Goal: Check status: Check status

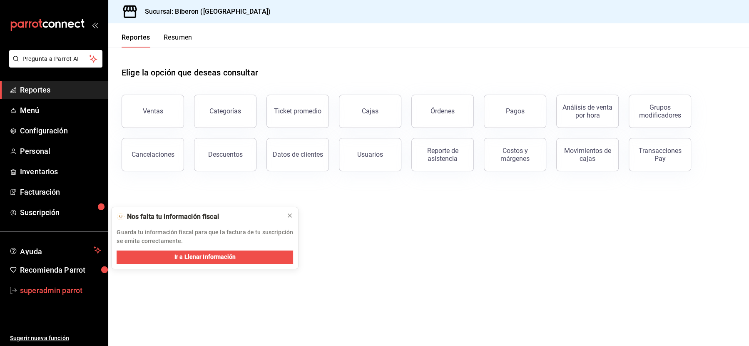
click at [37, 291] on span "superadmin parrot" at bounding box center [60, 289] width 81 height 11
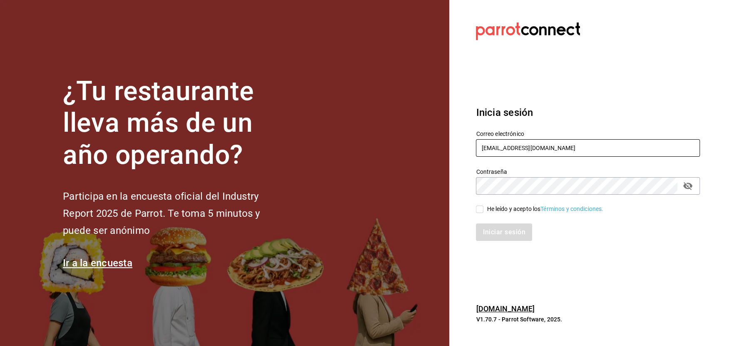
click at [495, 145] on input "cafeandrea@cdmx.com" at bounding box center [588, 147] width 224 height 17
paste input "babero@romanorte"
type input "babero@romanorte.com"
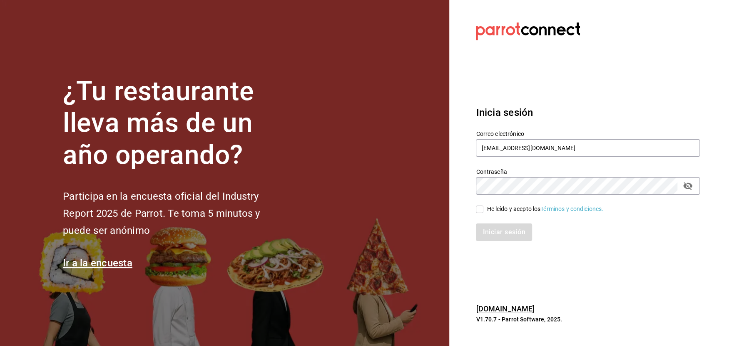
click at [497, 208] on div "He leído y acepto los Términos y condiciones." at bounding box center [545, 208] width 117 height 9
click at [483, 208] on input "He leído y acepto los Términos y condiciones." at bounding box center [479, 208] width 7 height 7
checkbox input "true"
click at [497, 235] on button "Iniciar sesión" at bounding box center [504, 231] width 57 height 17
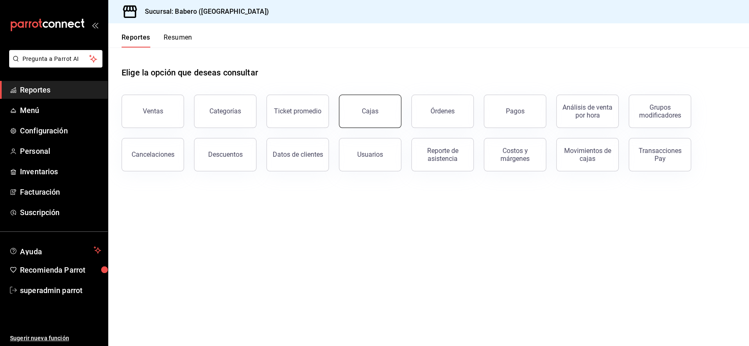
click at [364, 117] on link "Cajas" at bounding box center [370, 111] width 62 height 33
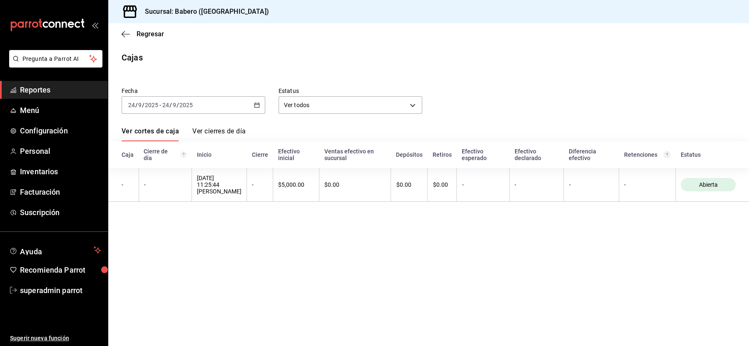
click at [228, 131] on link "Ver cierres de día" at bounding box center [218, 134] width 53 height 14
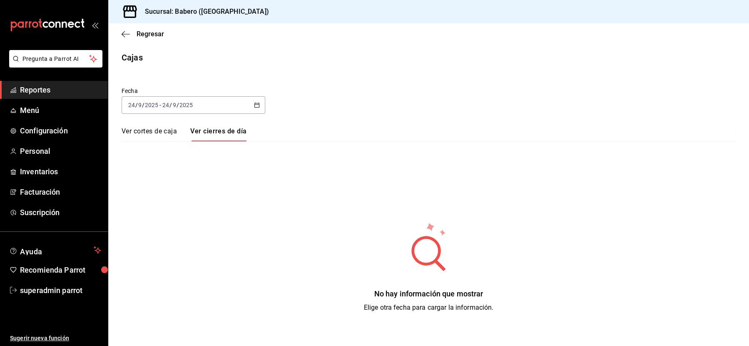
click at [158, 127] on link "Ver cortes de caja" at bounding box center [149, 134] width 55 height 14
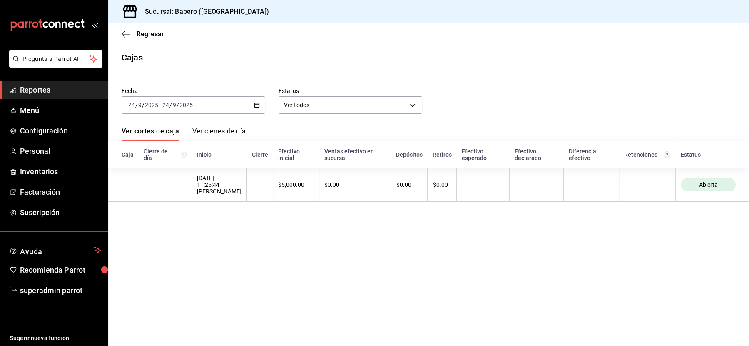
click at [174, 114] on div "Fecha [DATE] [DATE] - [DATE] [DATE] Estatus Ver todos ALL Ver cortes de caja Ve…" at bounding box center [429, 141] width 614 height 128
click at [174, 102] on input "9" at bounding box center [174, 105] width 4 height 7
click at [143, 152] on span "Ayer" at bounding box center [161, 148] width 65 height 9
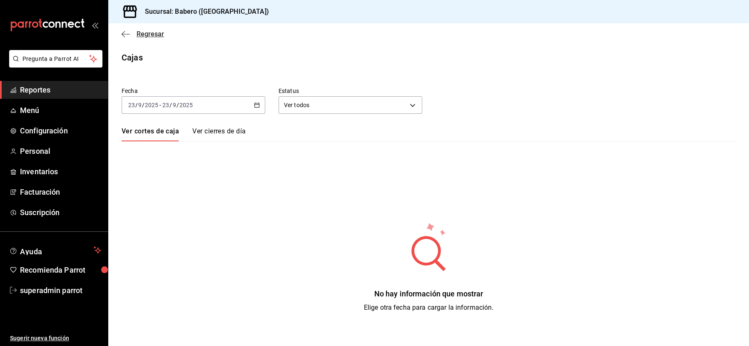
click at [151, 32] on span "Regresar" at bounding box center [150, 34] width 27 height 8
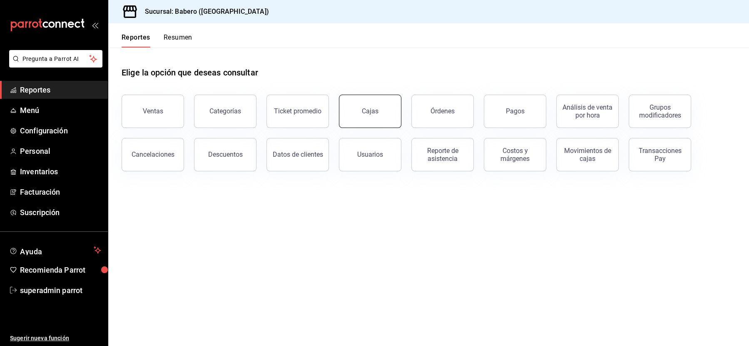
click at [359, 114] on link "Cajas" at bounding box center [370, 111] width 62 height 33
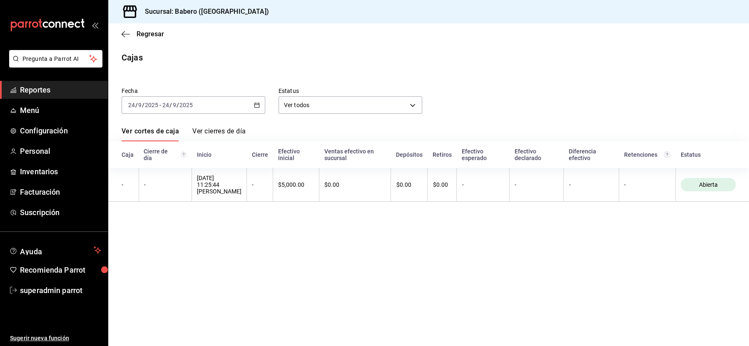
click at [207, 107] on div "[DATE] [DATE] - [DATE] [DATE]" at bounding box center [194, 104] width 144 height 17
click at [139, 153] on li "Ayer" at bounding box center [161, 148] width 78 height 19
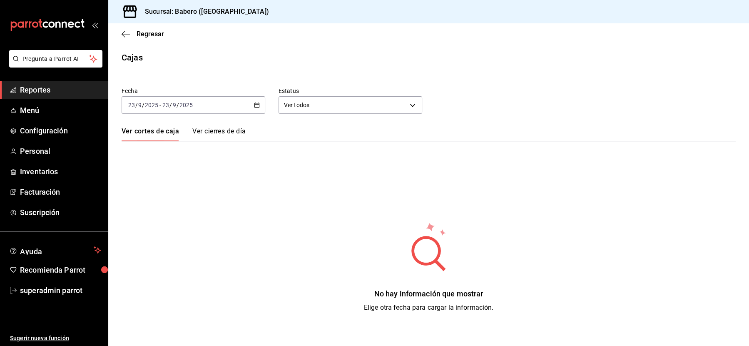
click at [218, 134] on link "Ver cierres de día" at bounding box center [218, 134] width 53 height 14
click at [144, 129] on link "Ver cortes de caja" at bounding box center [149, 134] width 55 height 14
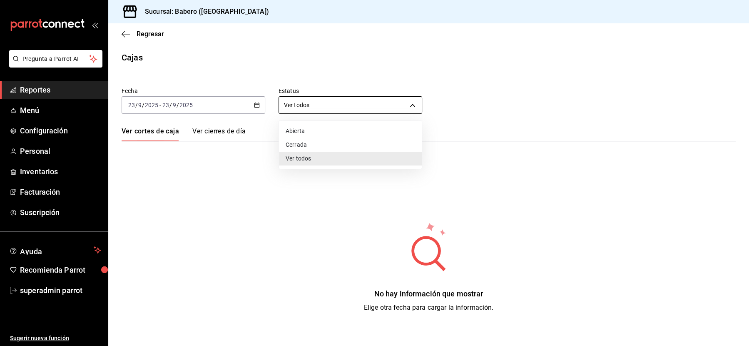
click at [303, 106] on body "Pregunta a Parrot AI Reportes Menú Configuración Personal Inventarios Facturaci…" at bounding box center [374, 173] width 749 height 346
click at [299, 148] on li "Cerrada" at bounding box center [350, 145] width 143 height 14
type input "CLOSED"
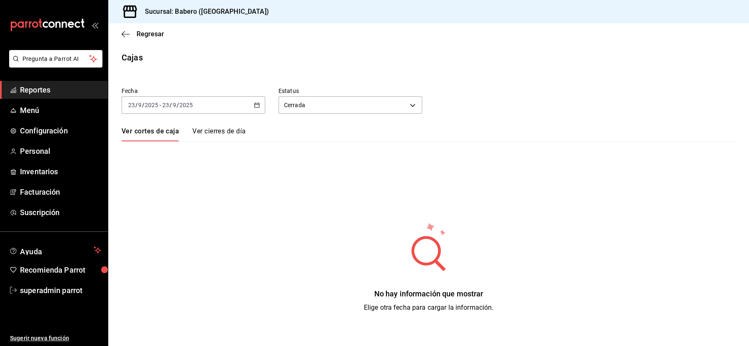
click at [187, 107] on input "2025" at bounding box center [186, 105] width 14 height 7
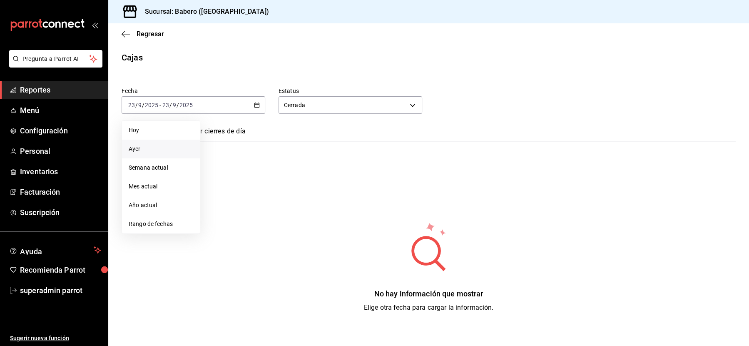
click at [141, 144] on li "Ayer" at bounding box center [161, 148] width 78 height 19
